Goal: Transaction & Acquisition: Purchase product/service

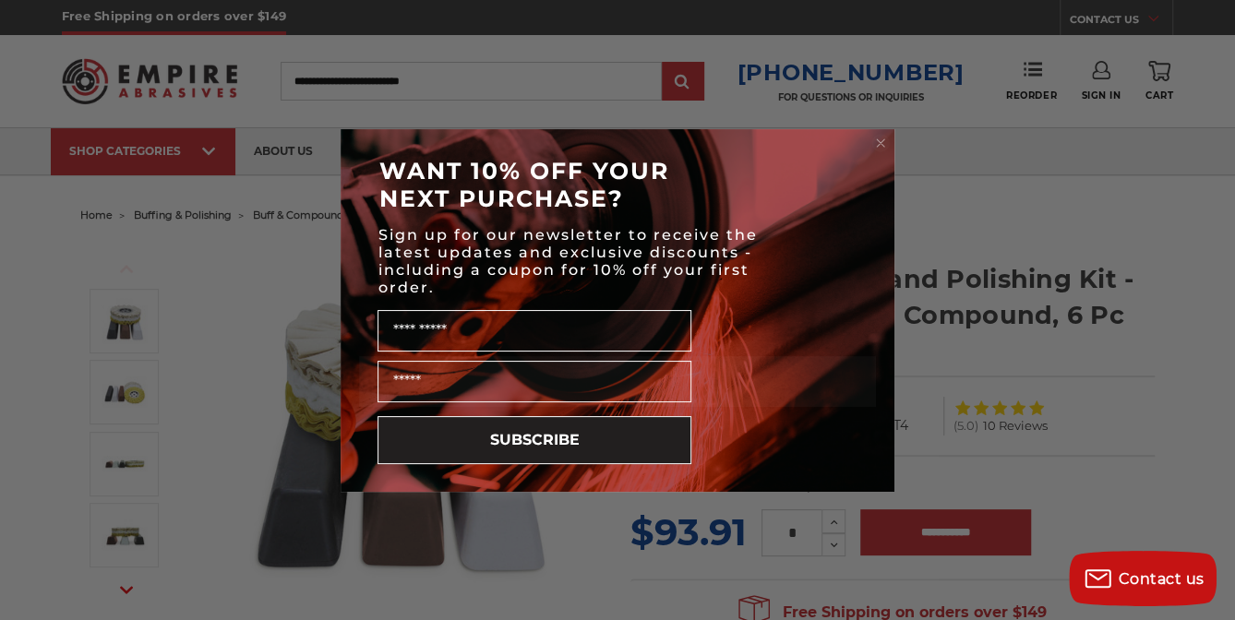
click at [1201, 407] on div "Close dialog WANT 10% OFF YOUR NEXT PURCHASE? Sign up for our newsletter to rec…" at bounding box center [617, 310] width 1235 height 620
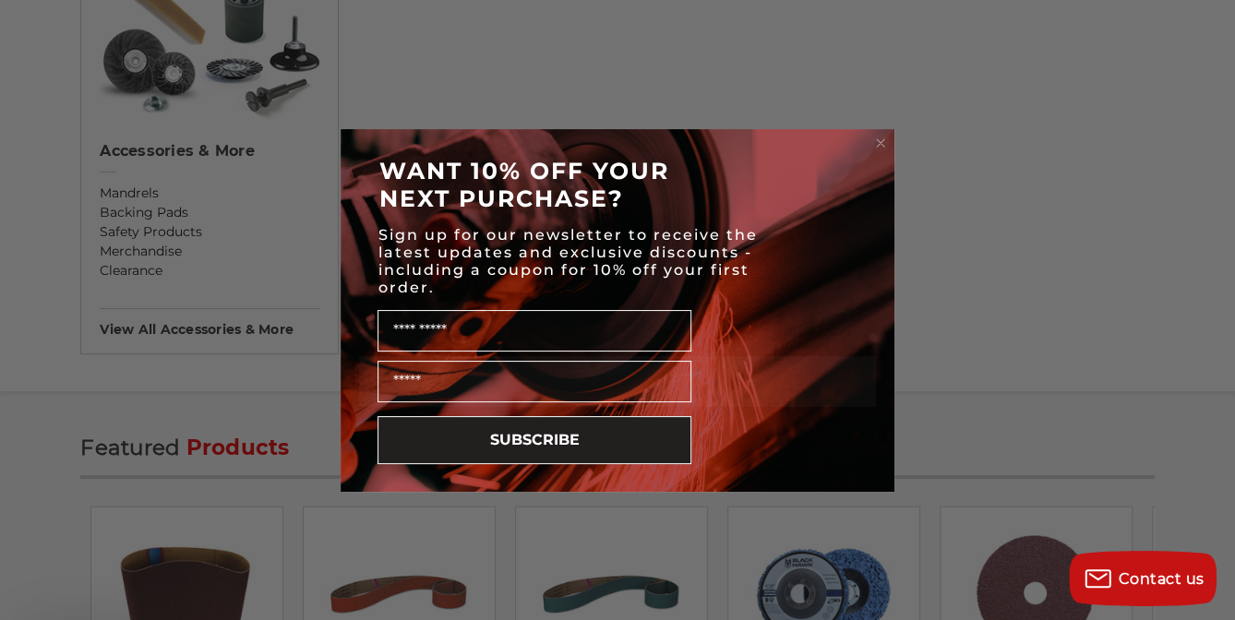
scroll to position [2054, 0]
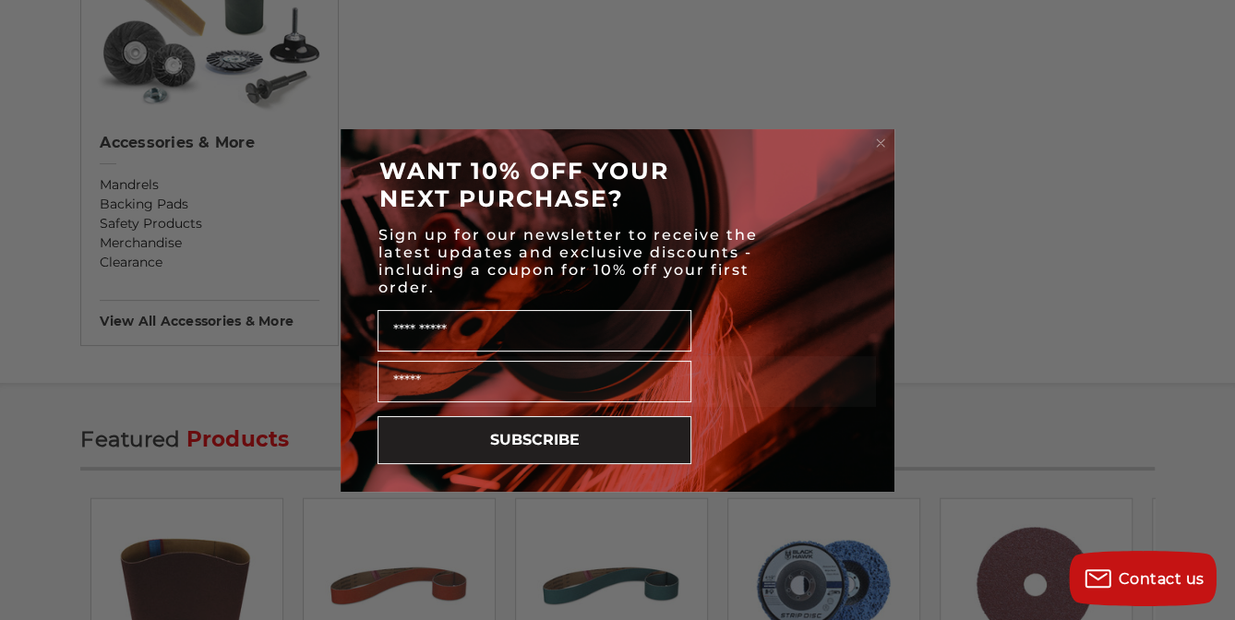
click at [1219, 608] on html "Free Shipping on orders over $149 CONTACT US Monday - Friday (excluding holiday…" at bounding box center [617, 329] width 1235 height 4766
drag, startPoint x: 1225, startPoint y: 608, endPoint x: 1226, endPoint y: 596, distance: 12.1
click at [1219, 596] on div "Close dialog WANT 10% OFF YOUR NEXT PURCHASE? Sign up for our newsletter to rec…" at bounding box center [617, 310] width 1235 height 620
click at [1219, 54] on div "Close dialog WANT 10% OFF YOUR NEXT PURCHASE? Sign up for our newsletter to rec…" at bounding box center [617, 310] width 1235 height 620
